Goal: Navigation & Orientation: Find specific page/section

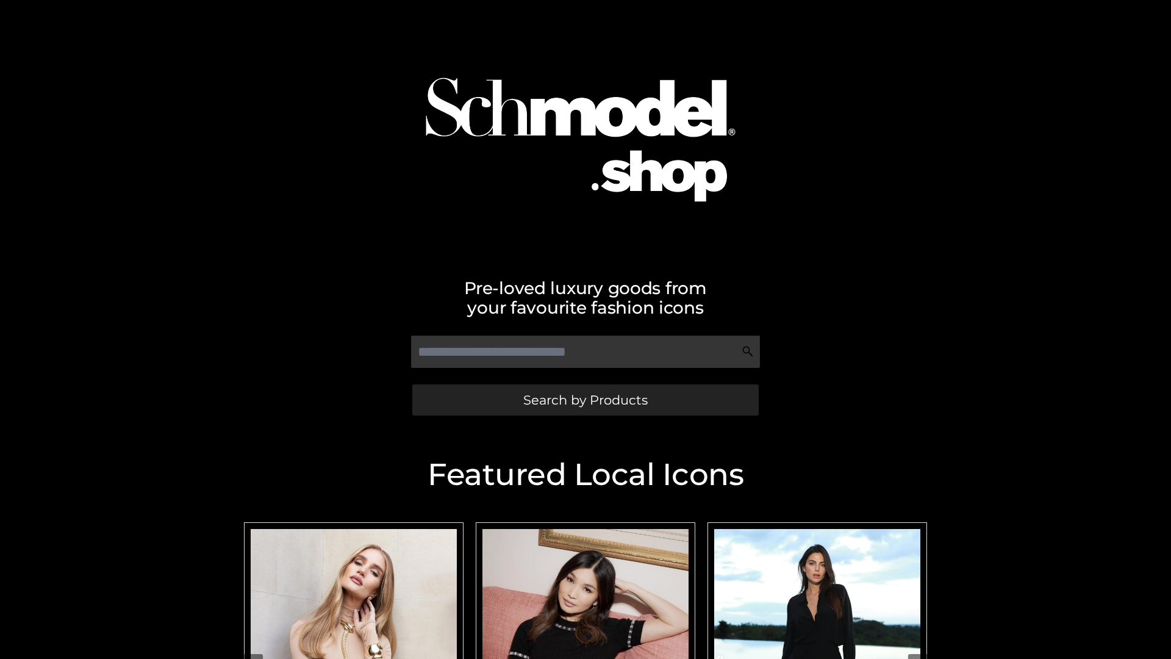
click at [585, 399] on span "Search by Products" at bounding box center [585, 399] width 124 height 13
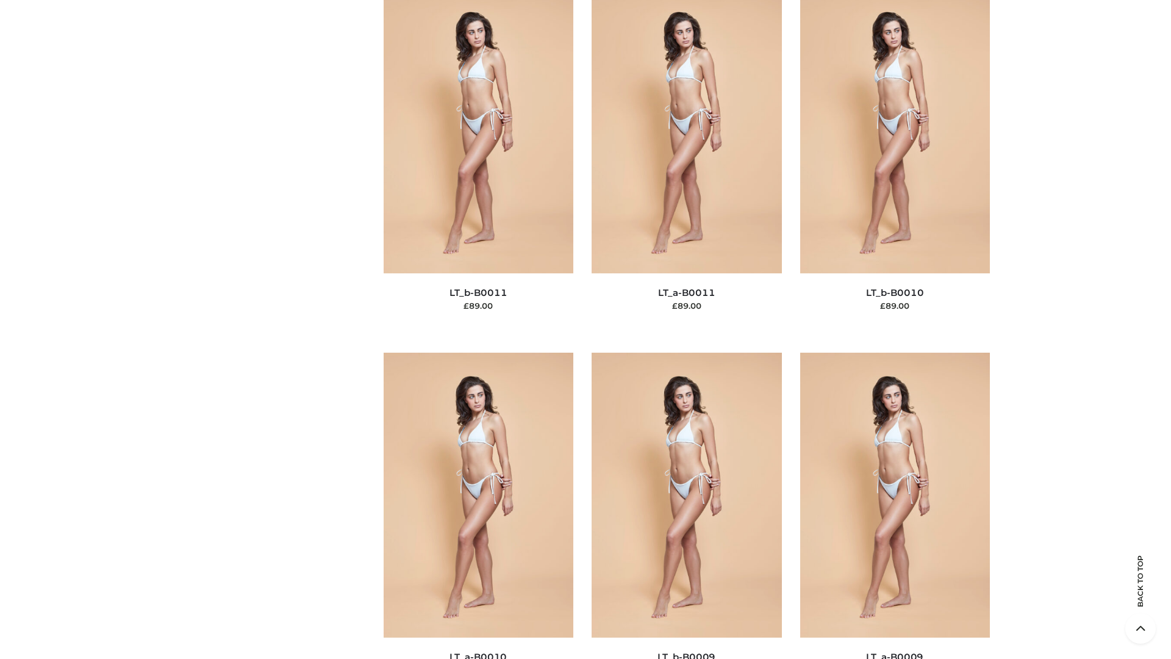
scroll to position [5477, 0]
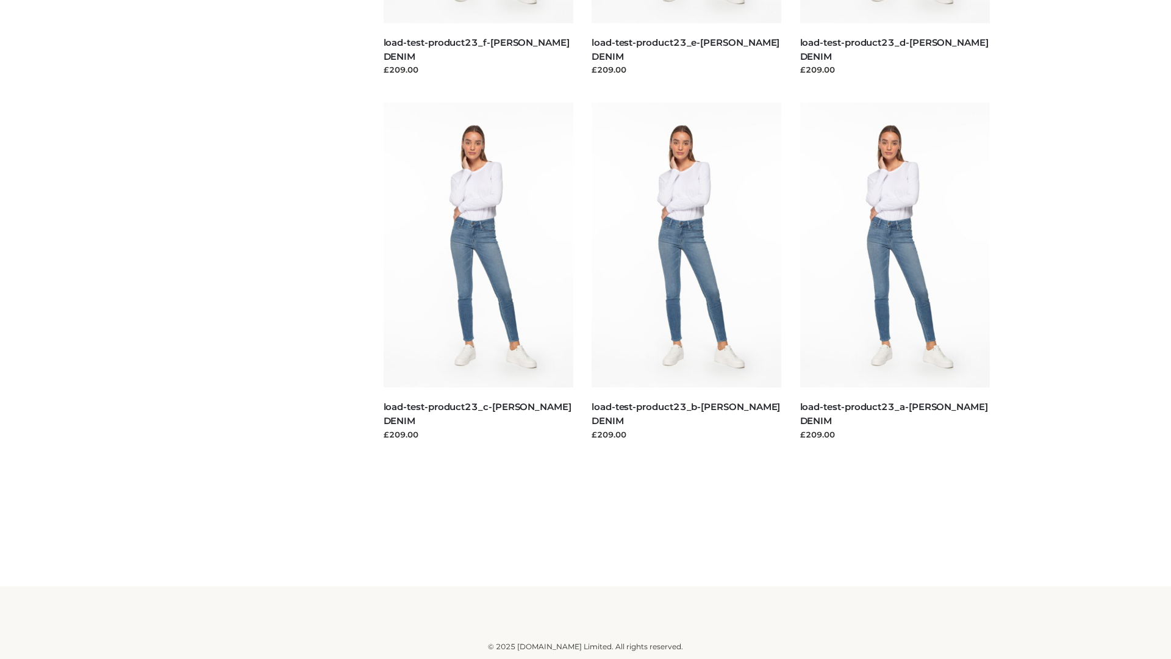
scroll to position [1070, 0]
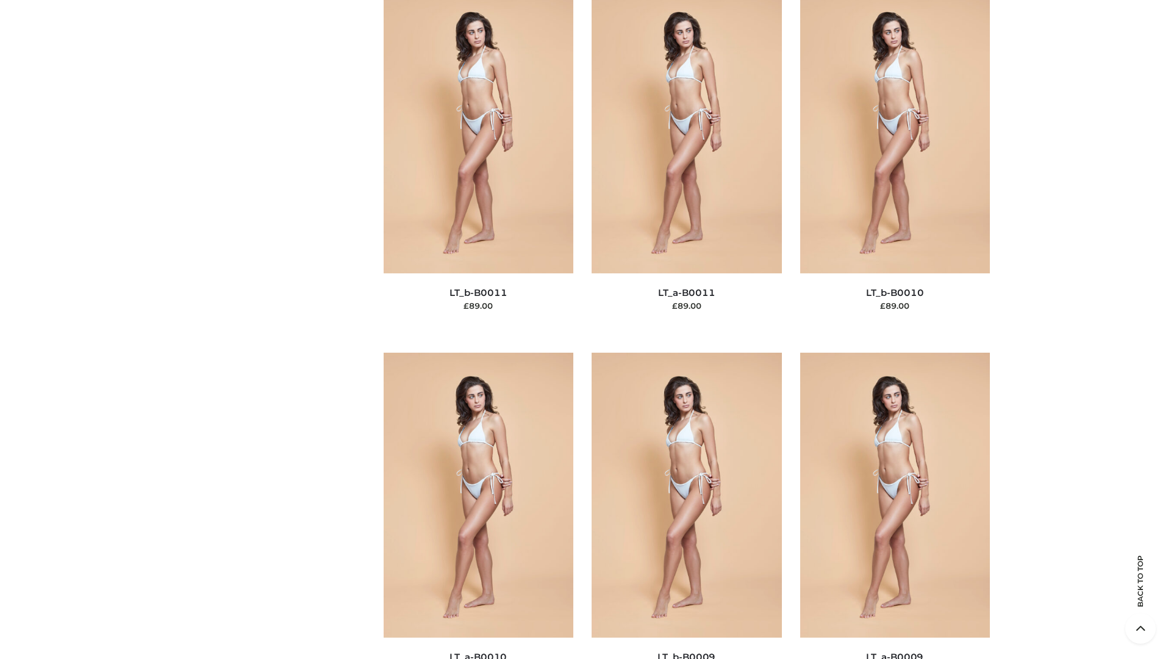
scroll to position [5477, 0]
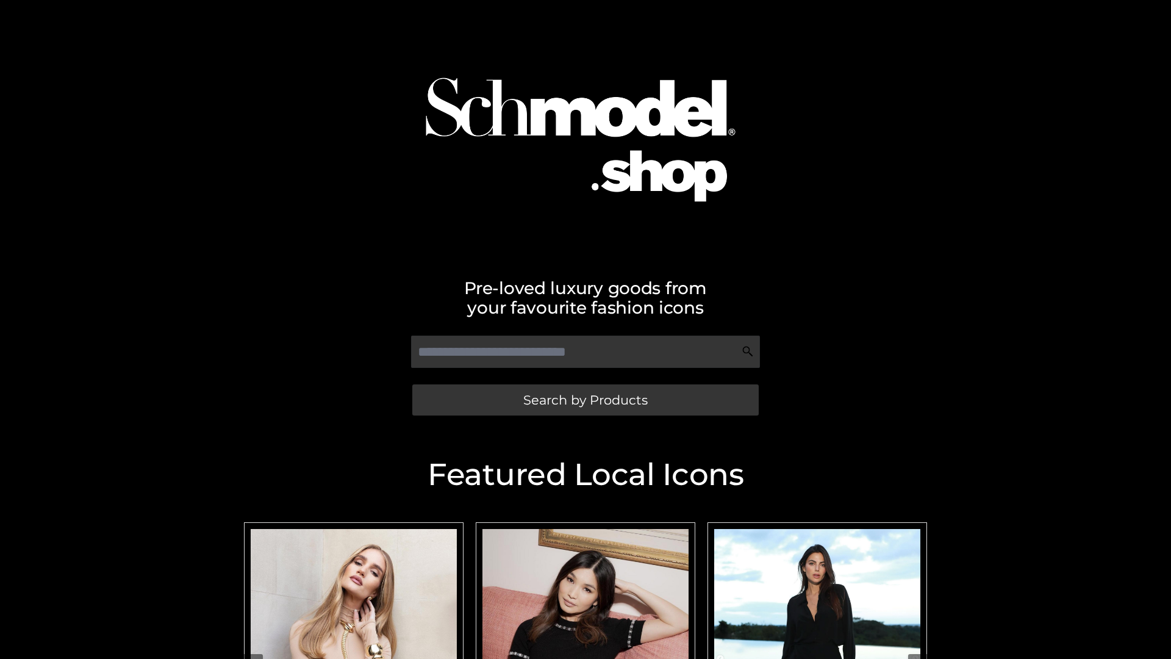
click at [585, 399] on span "Search by Products" at bounding box center [585, 399] width 124 height 13
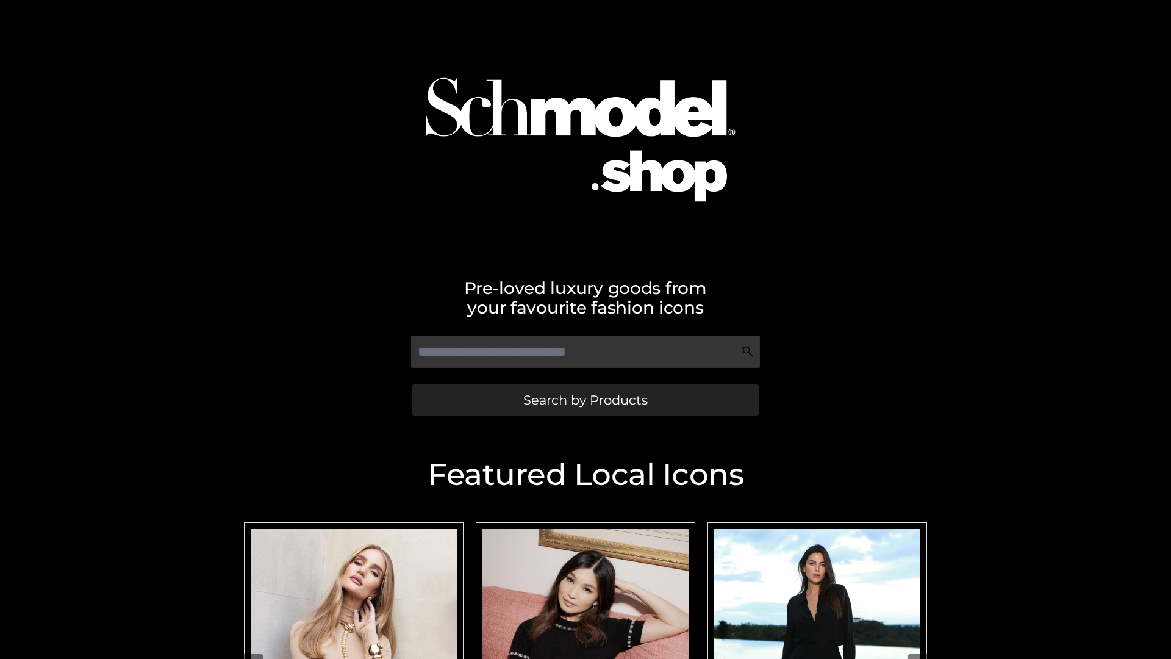
click at [585, 399] on span "Search by Products" at bounding box center [585, 399] width 124 height 13
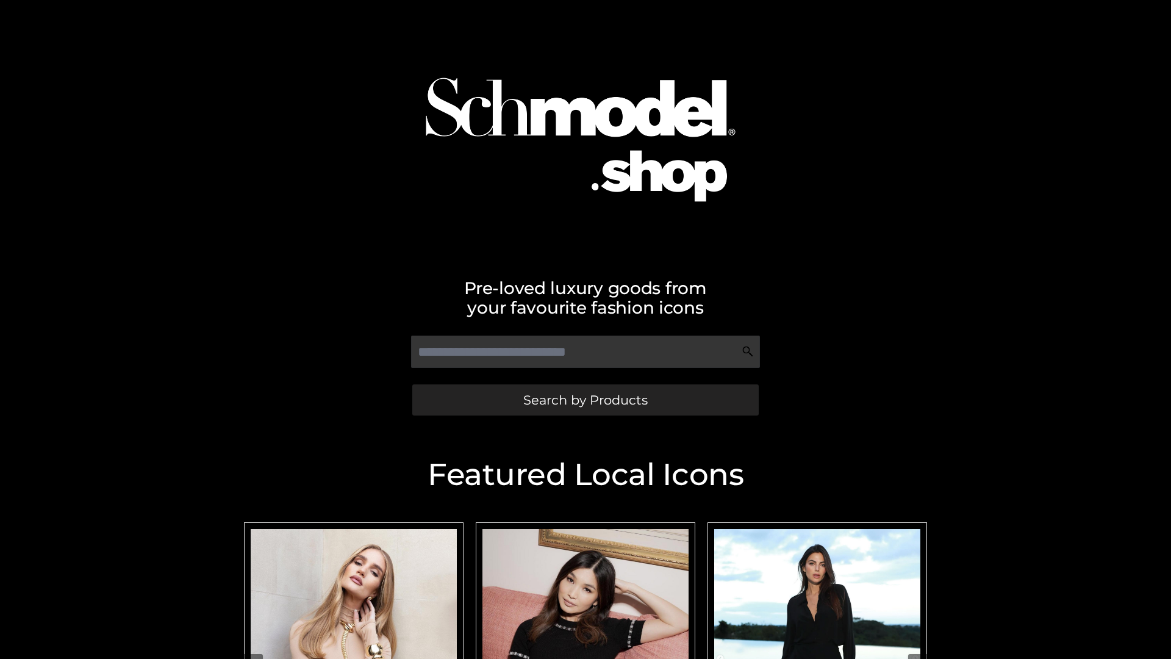
click at [585, 399] on span "Search by Products" at bounding box center [585, 399] width 124 height 13
